Goal: Information Seeking & Learning: Learn about a topic

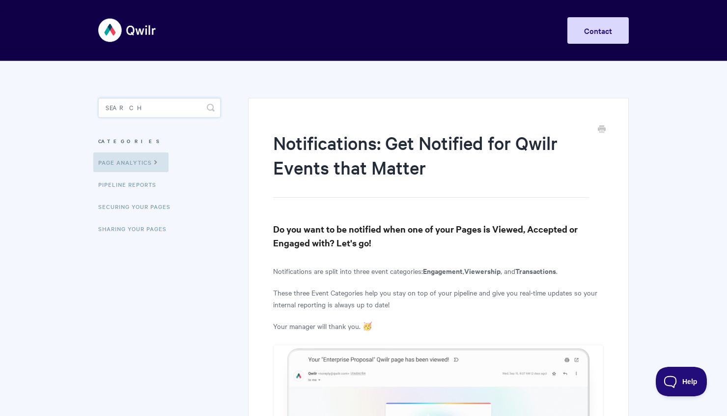
click at [157, 109] on input "Search" at bounding box center [159, 108] width 122 height 20
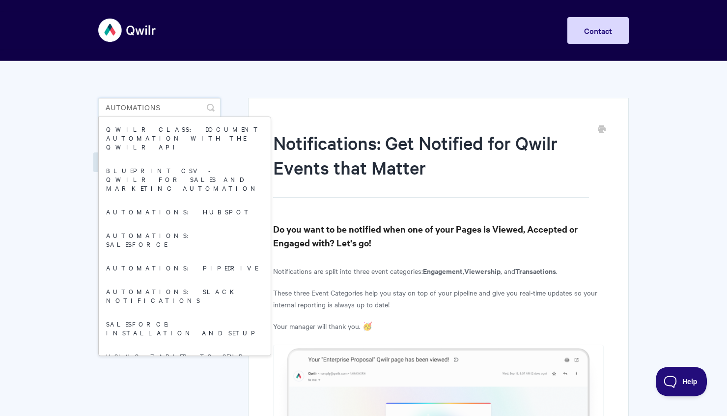
type input "automations"
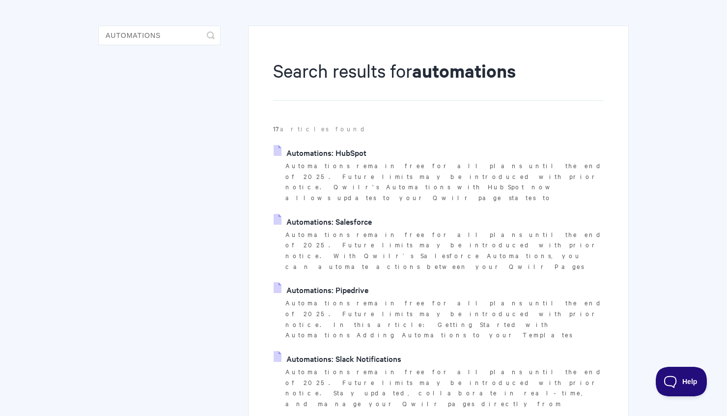
scroll to position [126, 0]
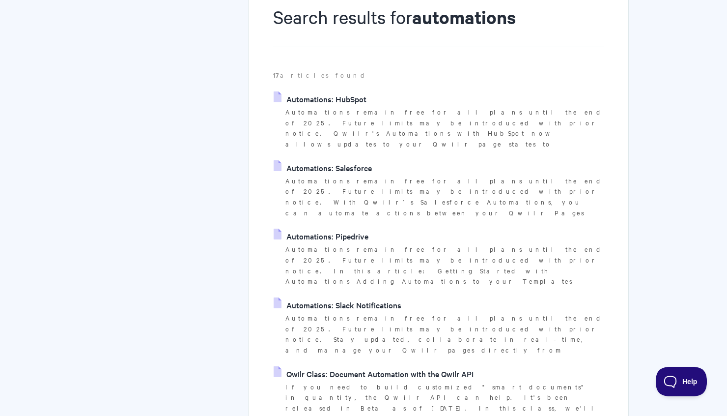
click at [327, 297] on link "Automations: Slack Notifications" at bounding box center [338, 304] width 128 height 15
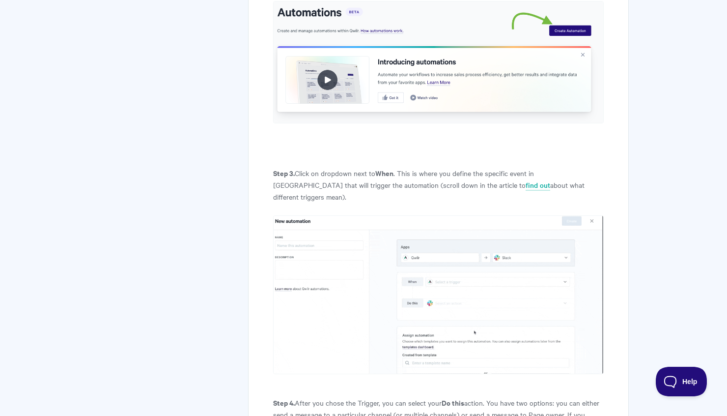
scroll to position [1734, 0]
